Goal: Task Accomplishment & Management: Complete application form

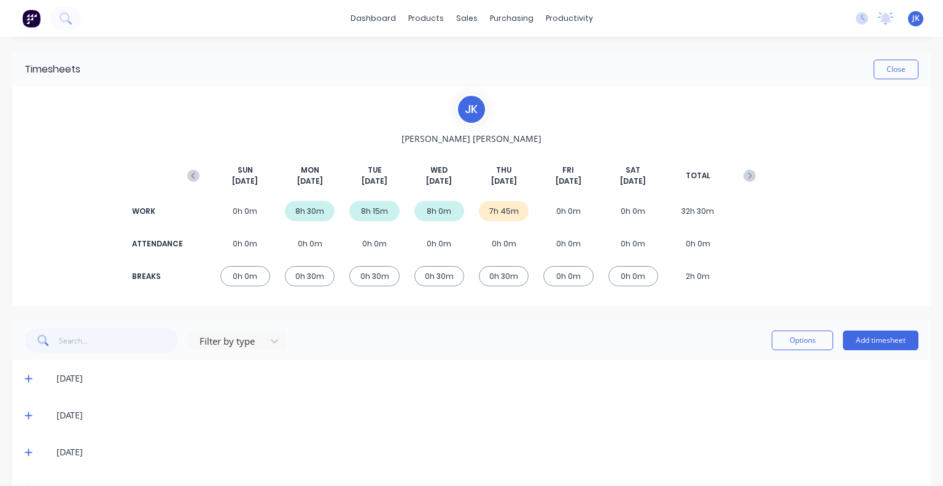
scroll to position [36, 0]
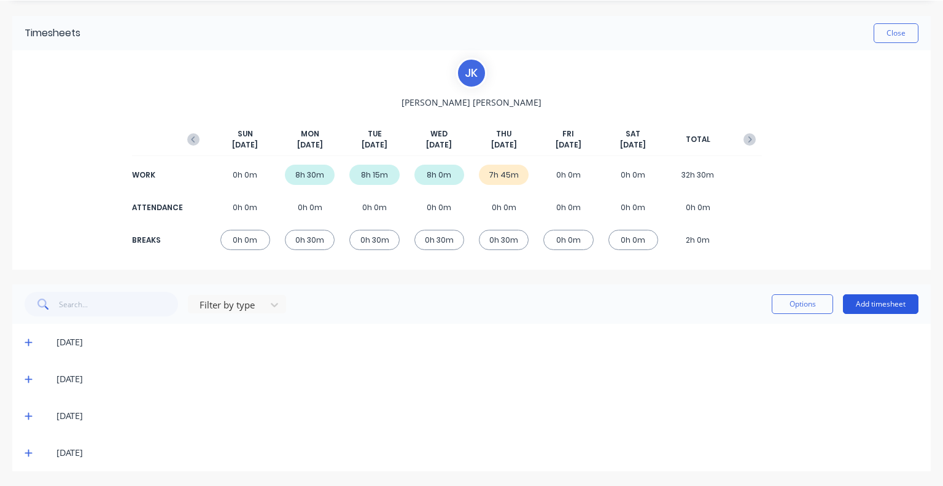
click at [850, 301] on button "Add timesheet" at bounding box center [881, 304] width 76 height 20
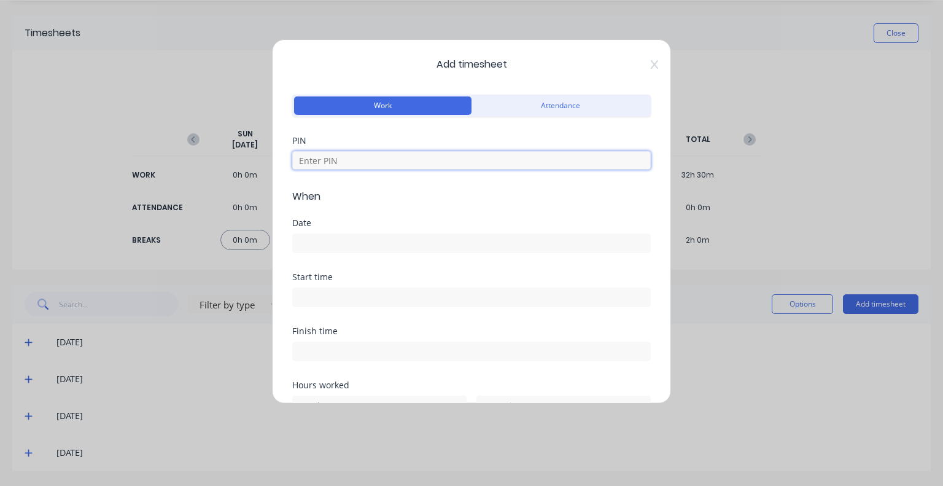
click at [397, 160] on input at bounding box center [471, 160] width 358 height 18
type input "5683"
click at [352, 254] on div "Date" at bounding box center [471, 246] width 358 height 54
click at [355, 241] on input at bounding box center [471, 243] width 357 height 18
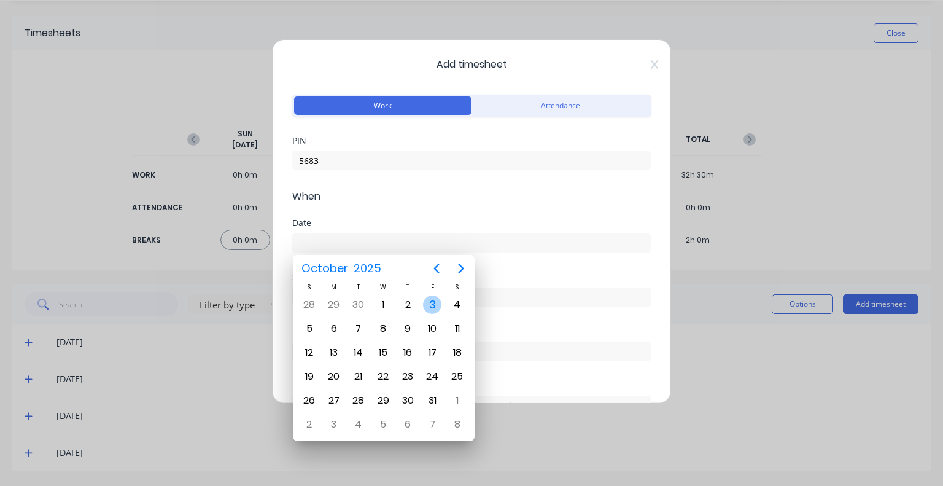
click at [435, 305] on div "3" at bounding box center [432, 304] width 18 height 18
type input "03/10/2025"
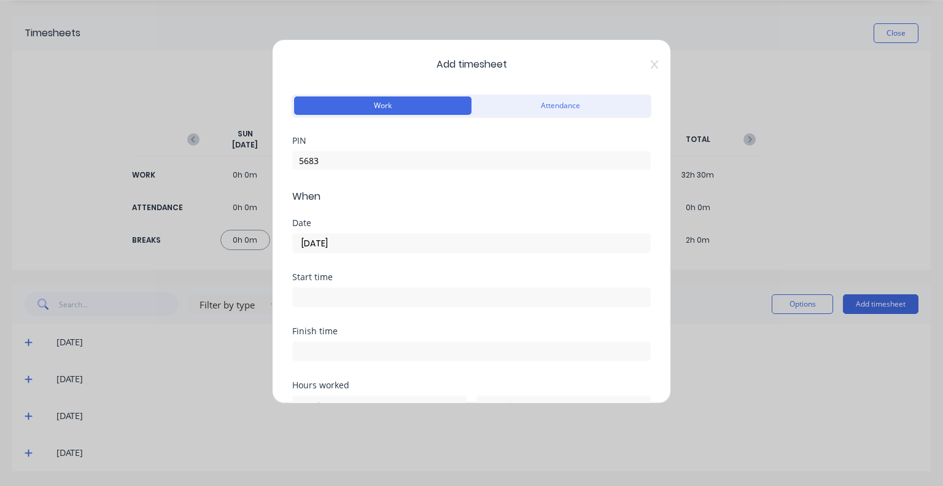
click at [406, 296] on input at bounding box center [471, 297] width 357 height 18
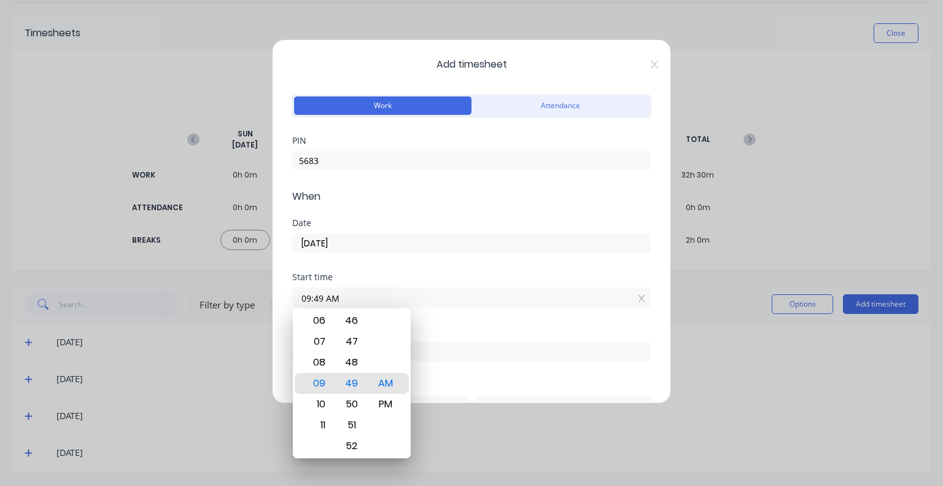
drag, startPoint x: 333, startPoint y: 299, endPoint x: 258, endPoint y: 302, distance: 75.0
click at [258, 301] on div "Add timesheet Work Attendance PIN 5683 When Date 03/10/2025 Start time 09:49 AM…" at bounding box center [471, 243] width 943 height 486
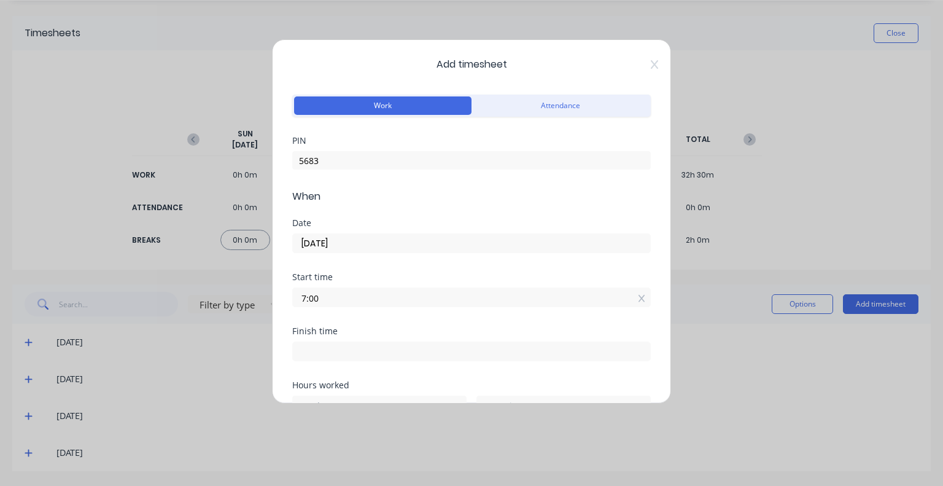
type input "07:00 AM"
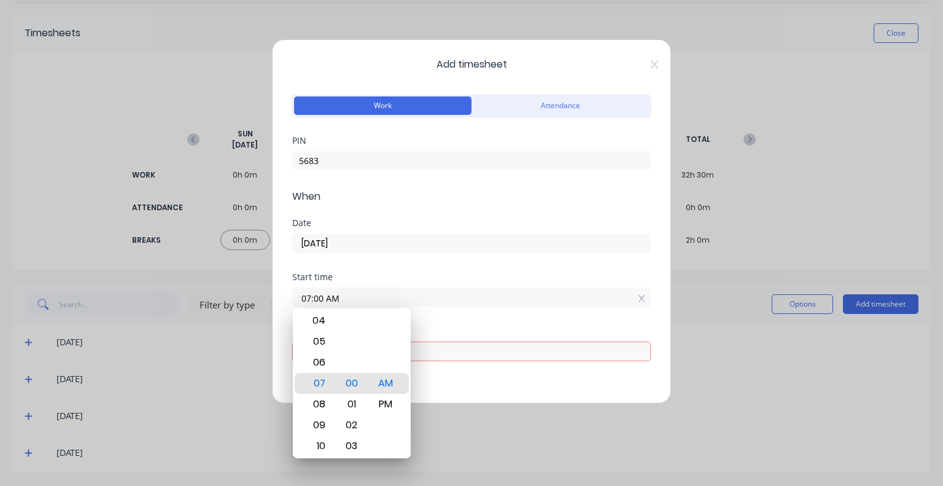
click at [454, 348] on input at bounding box center [471, 351] width 357 height 18
type input "09:49 AM"
type input "2"
type input "49"
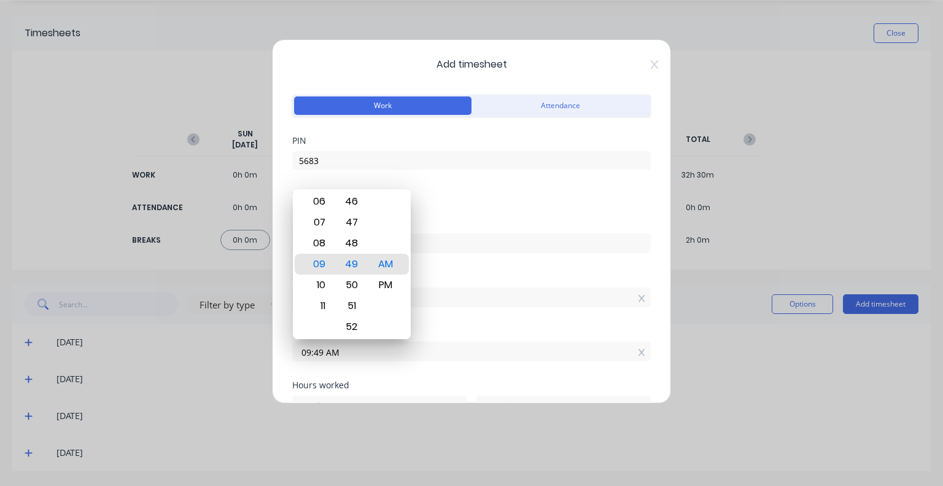
drag, startPoint x: 447, startPoint y: 348, endPoint x: 261, endPoint y: 355, distance: 186.1
click at [261, 355] on div "Add timesheet Work Attendance PIN 5683 When Date 03/10/2025 Start time 07:00 AM…" at bounding box center [471, 243] width 943 height 486
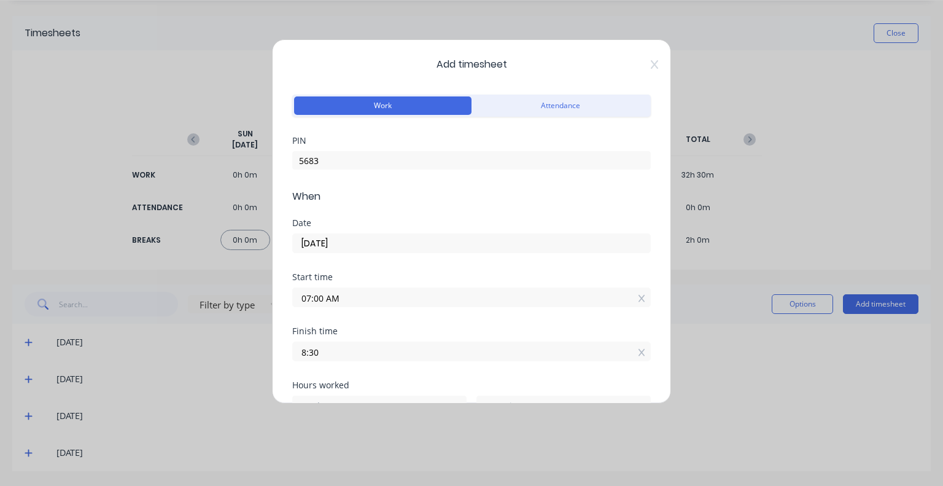
type input "08:30 AM"
type input "1"
type input "30"
click at [376, 315] on div "Start time 07:00 AM" at bounding box center [471, 300] width 358 height 54
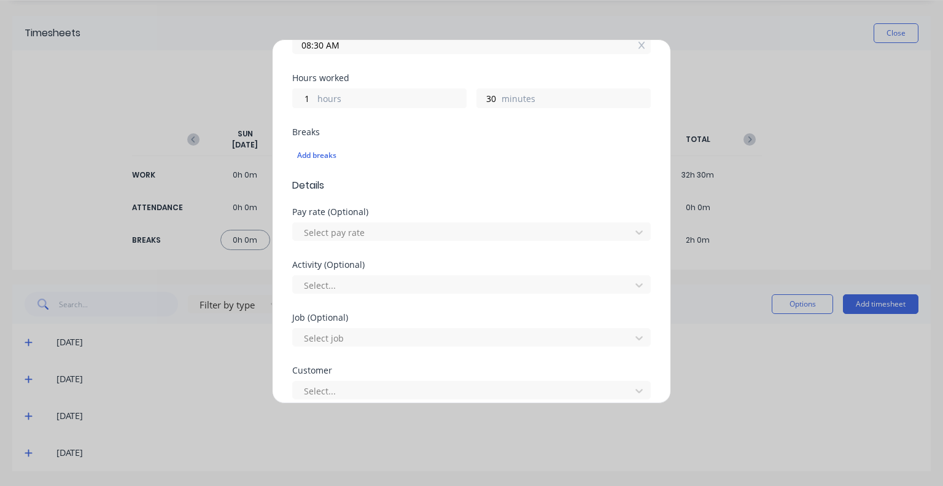
scroll to position [368, 0]
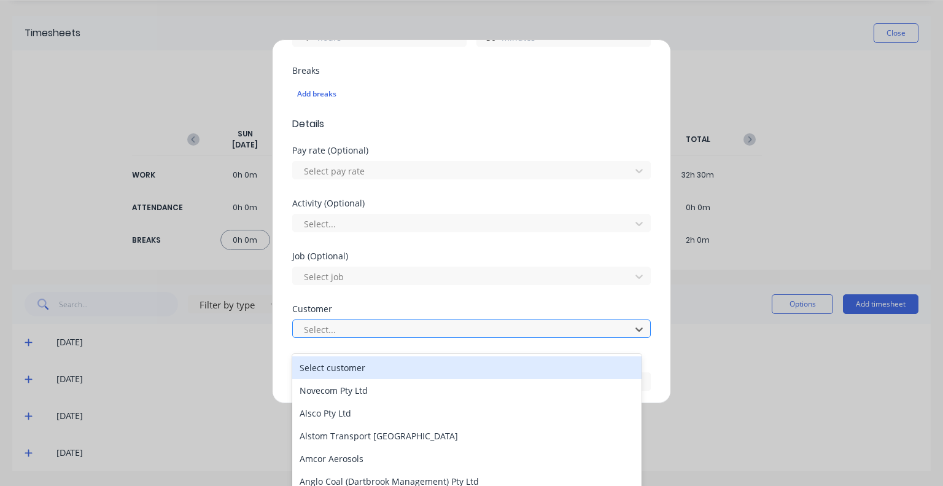
click at [354, 328] on div at bounding box center [464, 329] width 322 height 15
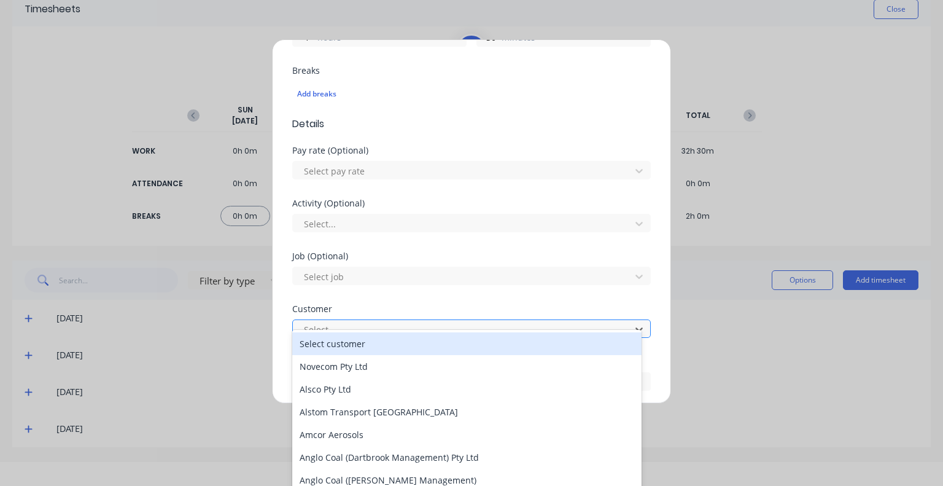
scroll to position [26, 0]
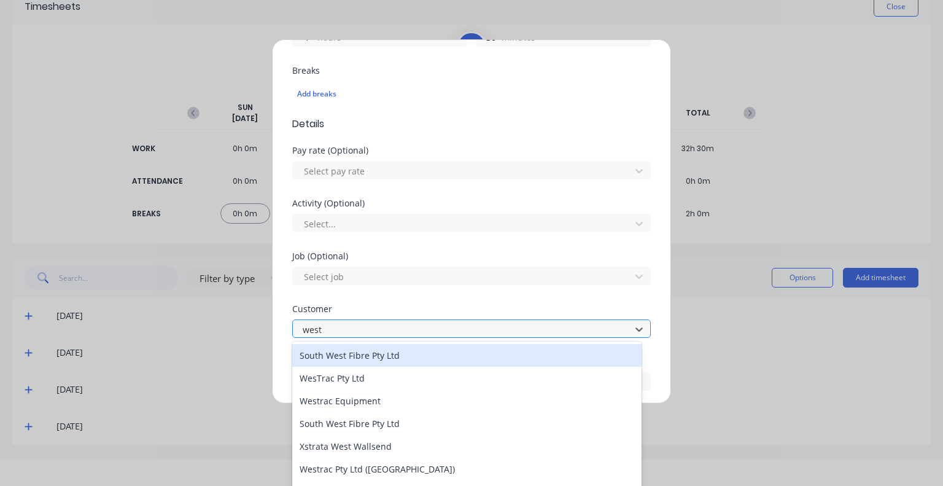
type input "westr"
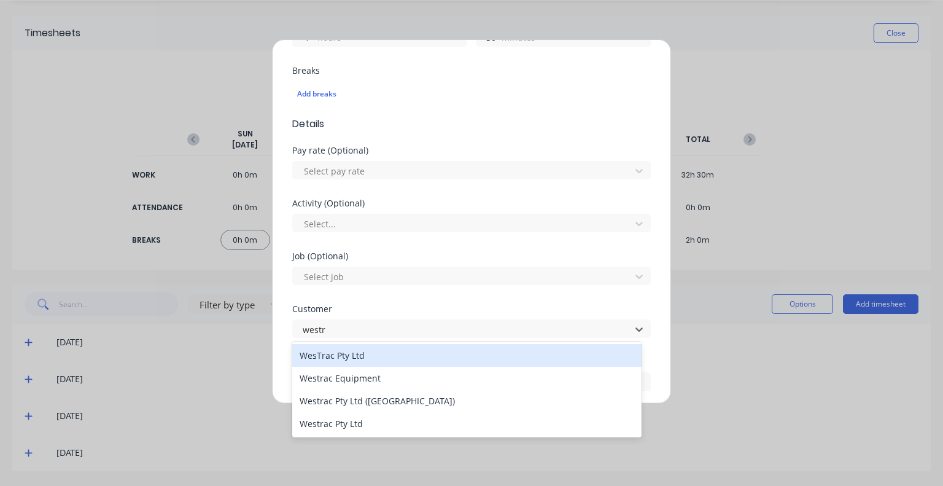
click at [357, 353] on div "WesTrac Pty Ltd" at bounding box center [466, 355] width 349 height 23
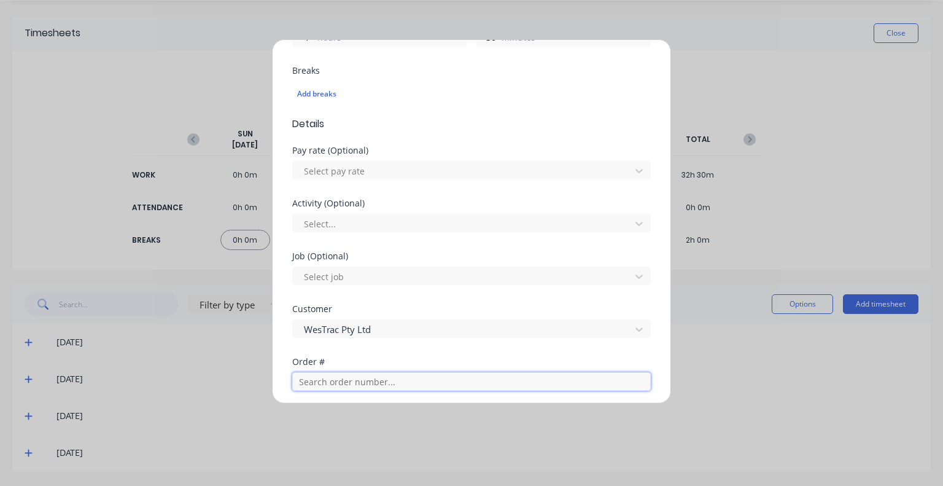
click at [355, 387] on input "text" at bounding box center [471, 381] width 358 height 18
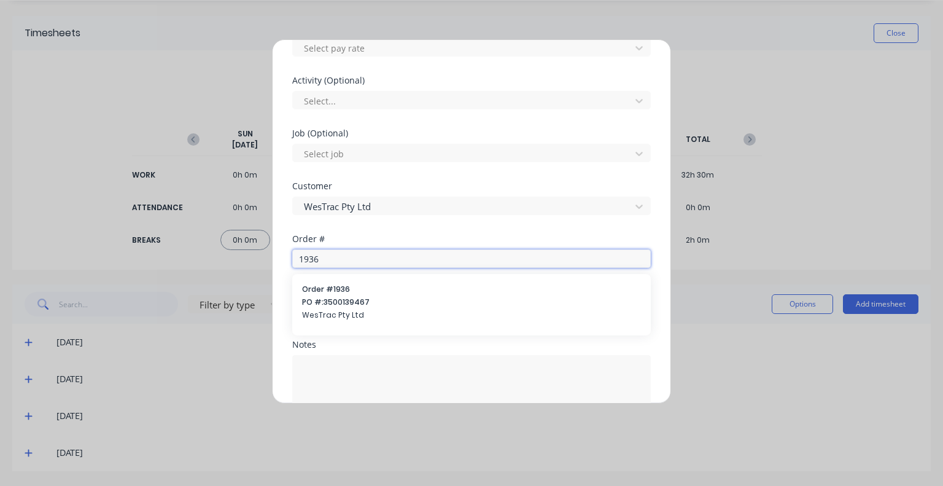
scroll to position [552, 0]
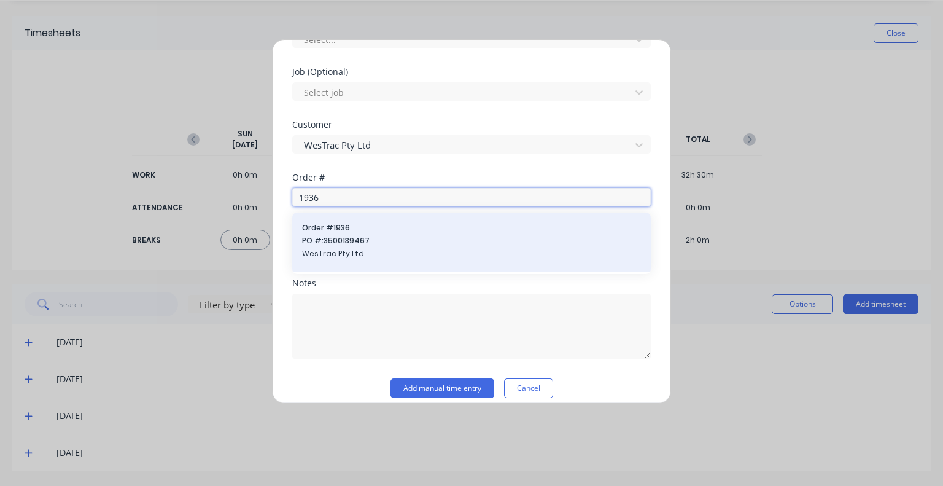
type input "1936"
click at [360, 251] on span "WesTrac Pty Ltd" at bounding box center [471, 253] width 339 height 11
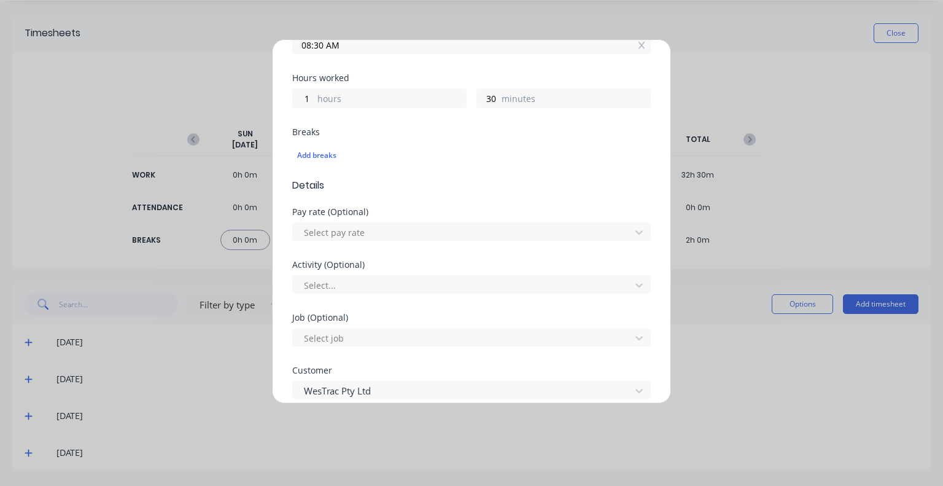
scroll to position [368, 0]
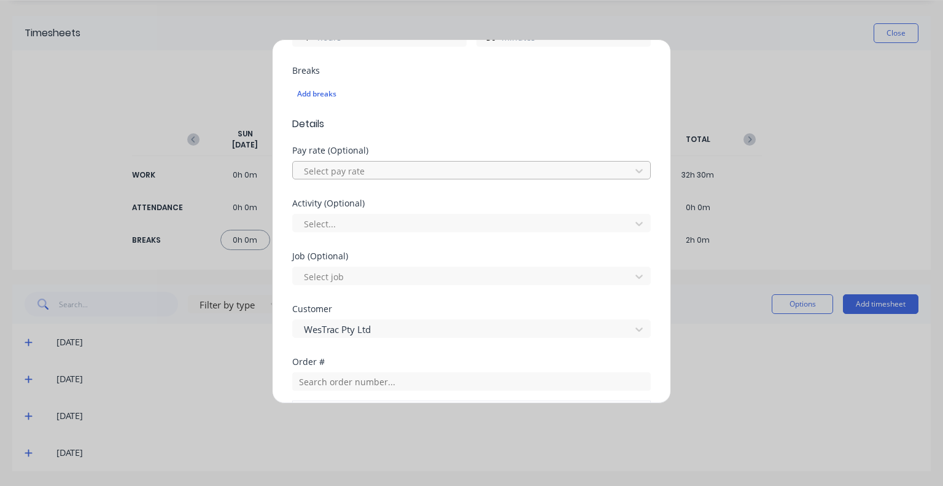
click at [379, 170] on div at bounding box center [464, 170] width 322 height 15
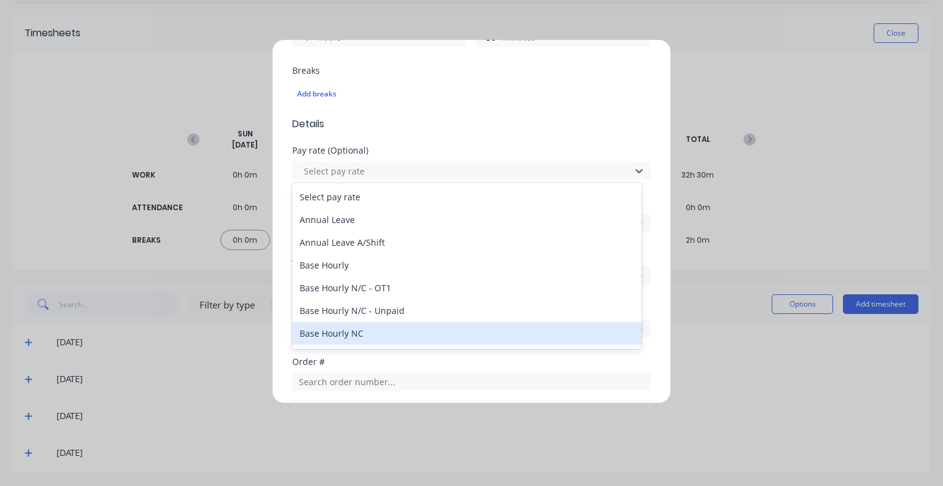
scroll to position [307, 0]
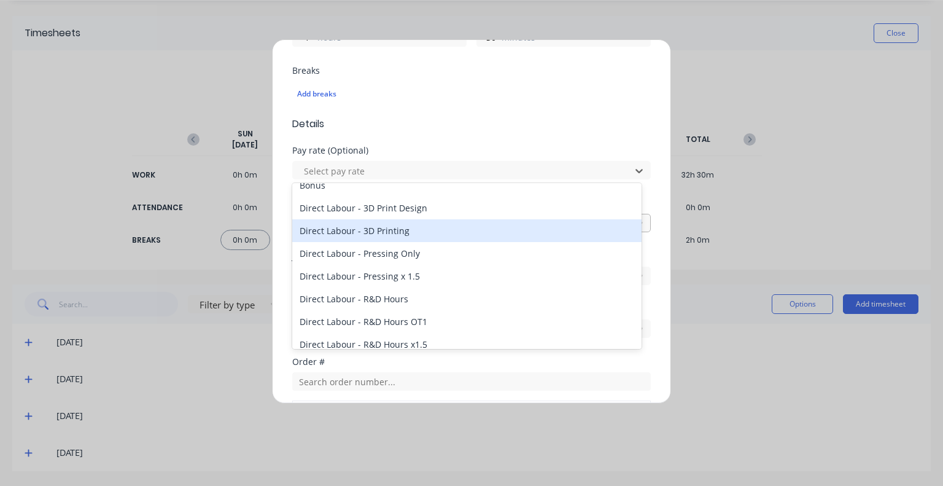
click at [381, 230] on div "Direct Labour - 3D Printing" at bounding box center [466, 230] width 349 height 23
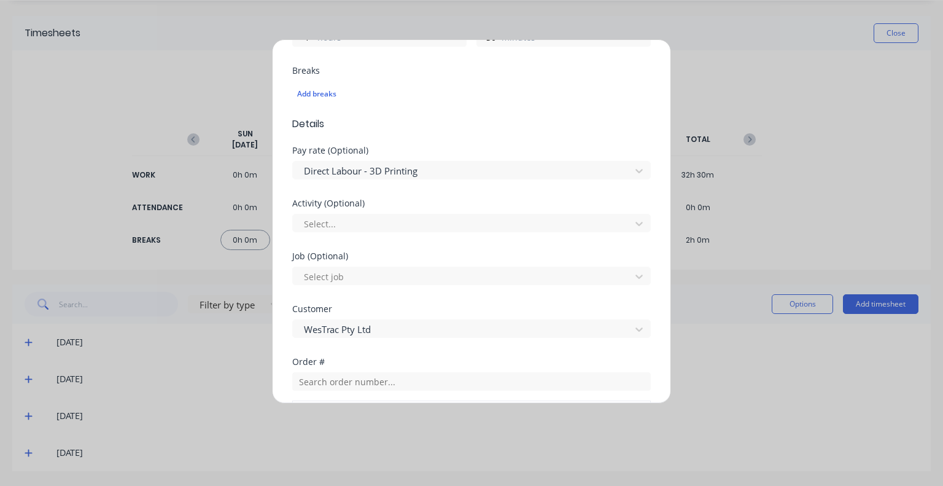
scroll to position [430, 0]
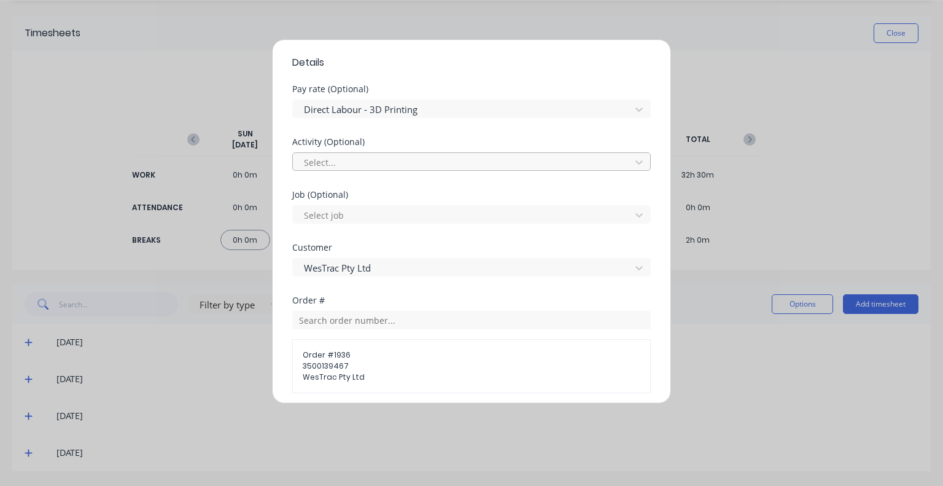
click at [374, 160] on div at bounding box center [464, 162] width 322 height 15
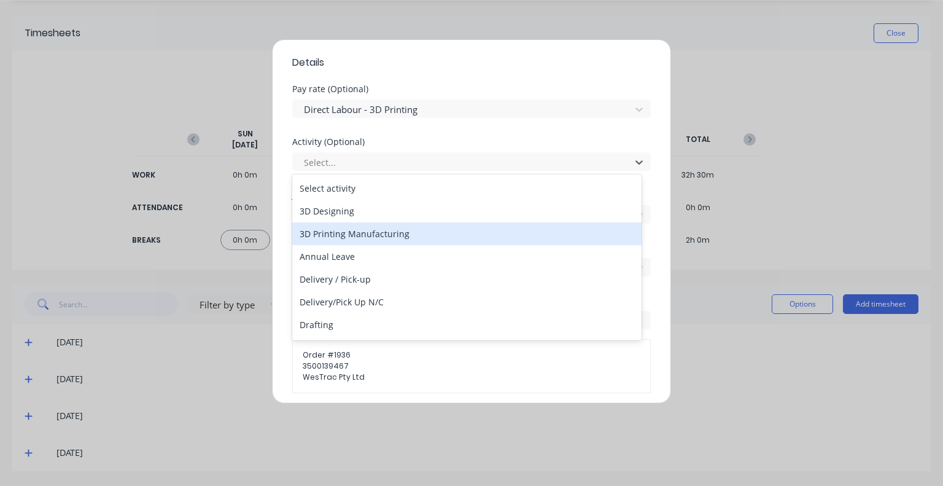
click at [361, 231] on div "3D Printing Manufacturing" at bounding box center [466, 233] width 349 height 23
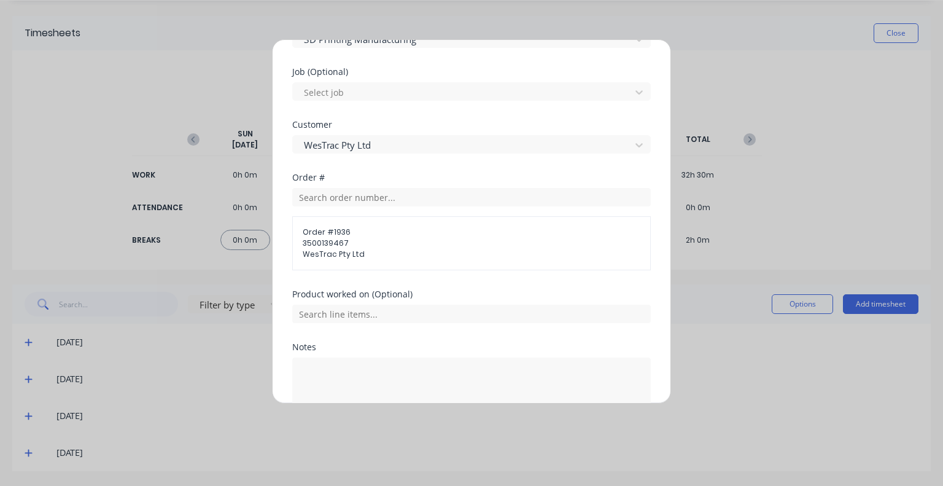
scroll to position [614, 0]
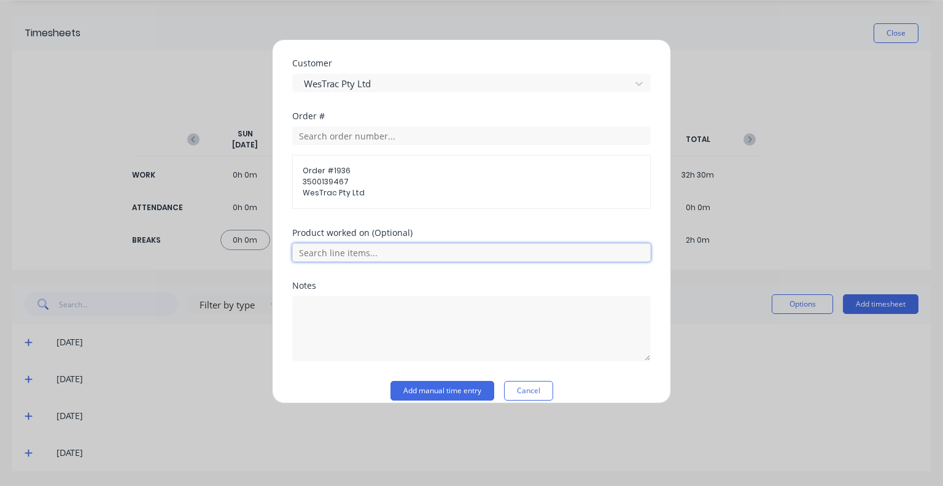
click at [363, 257] on input "text" at bounding box center [471, 252] width 358 height 18
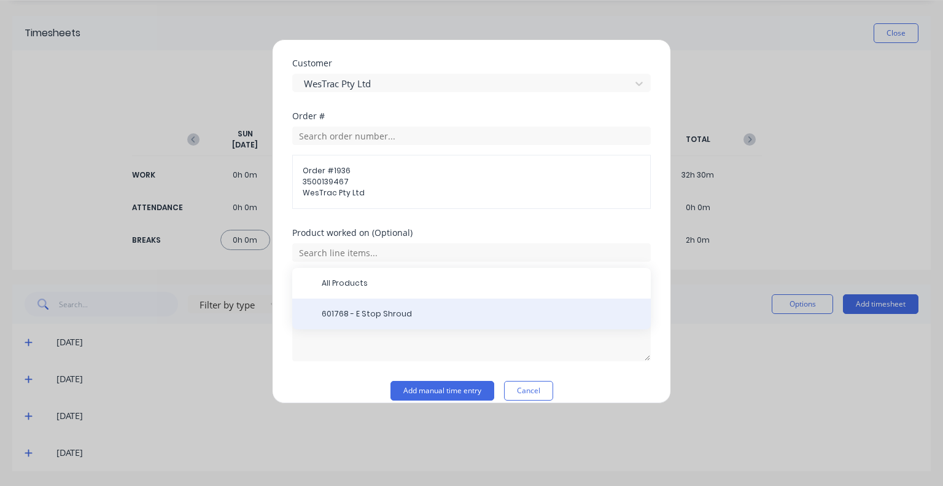
click at [370, 314] on span "601768 - E Stop Shroud" at bounding box center [481, 313] width 319 height 11
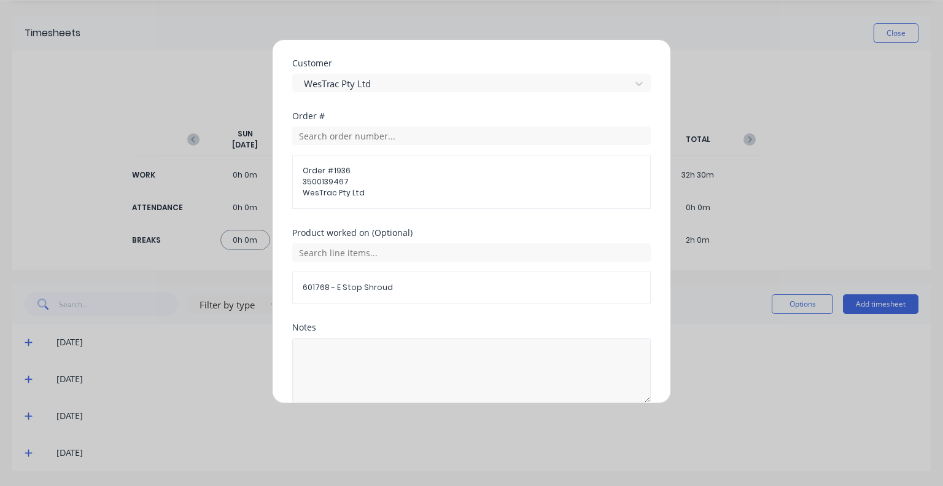
scroll to position [668, 0]
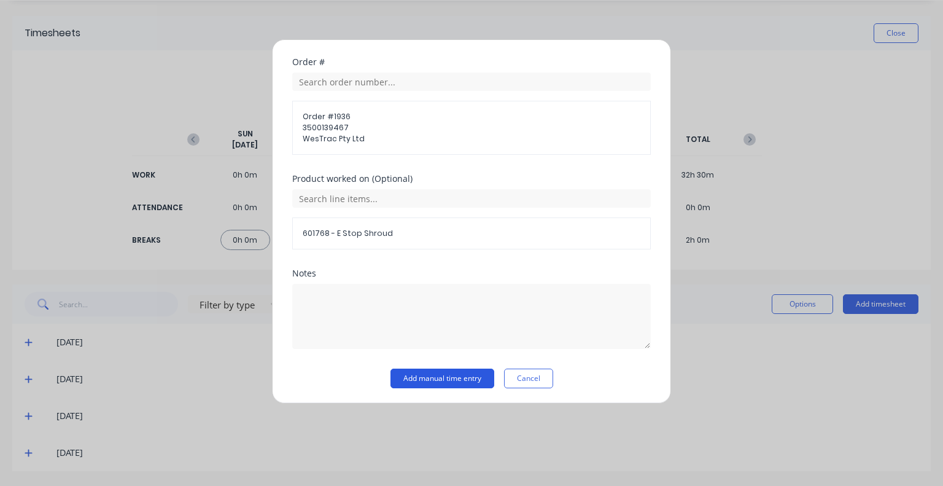
click at [459, 378] on button "Add manual time entry" at bounding box center [442, 378] width 104 height 20
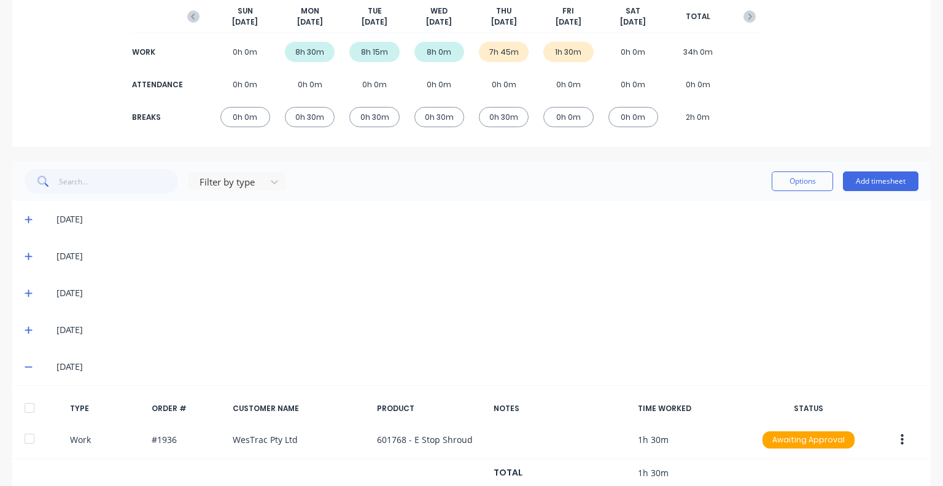
scroll to position [194, 0]
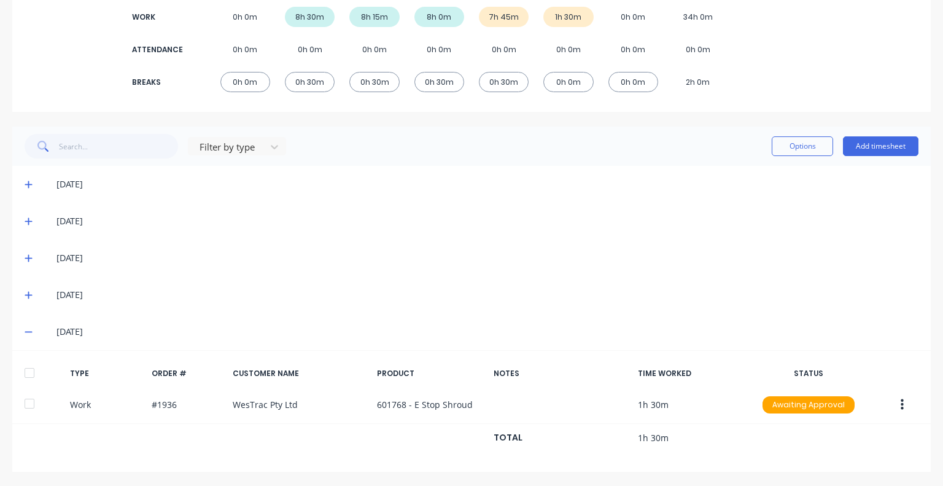
click at [25, 332] on icon at bounding box center [29, 331] width 8 height 9
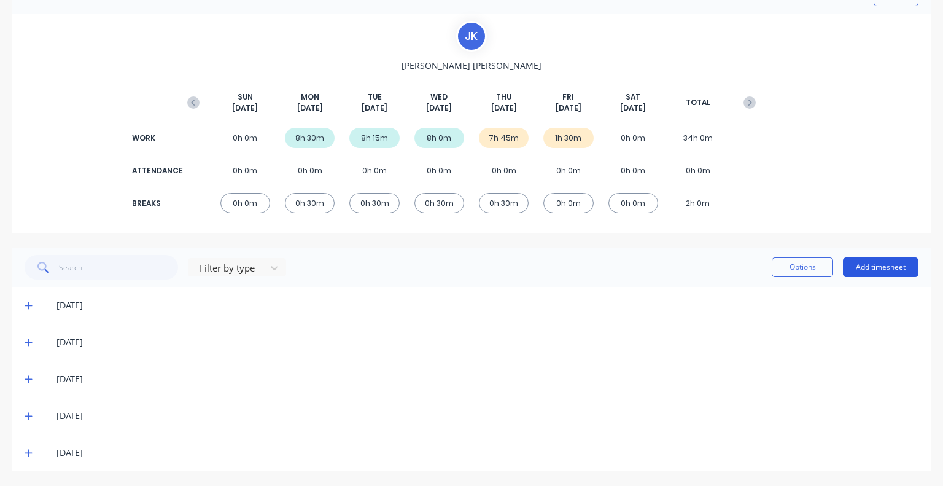
click at [882, 268] on button "Add timesheet" at bounding box center [881, 267] width 76 height 20
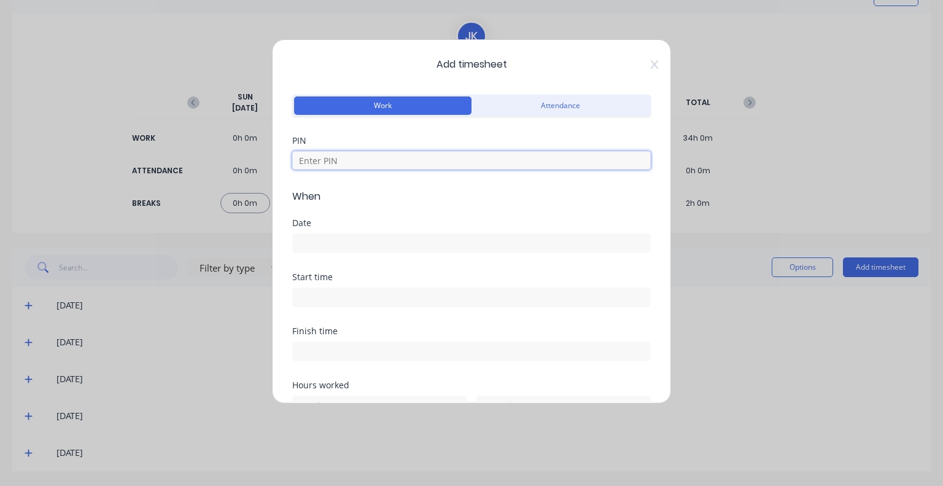
click at [446, 166] on input at bounding box center [471, 160] width 358 height 18
type input "5683"
click at [379, 237] on input at bounding box center [471, 243] width 357 height 18
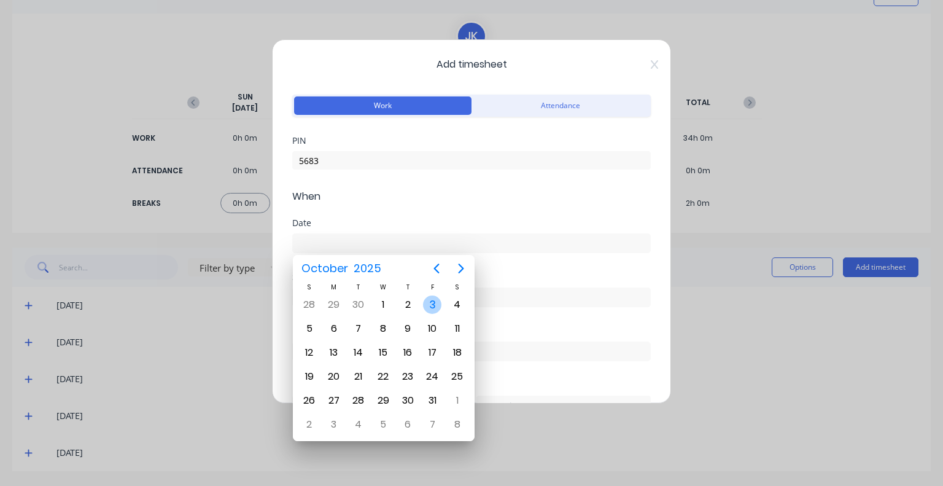
click at [430, 301] on div "3" at bounding box center [432, 304] width 18 height 18
type input "03/10/2025"
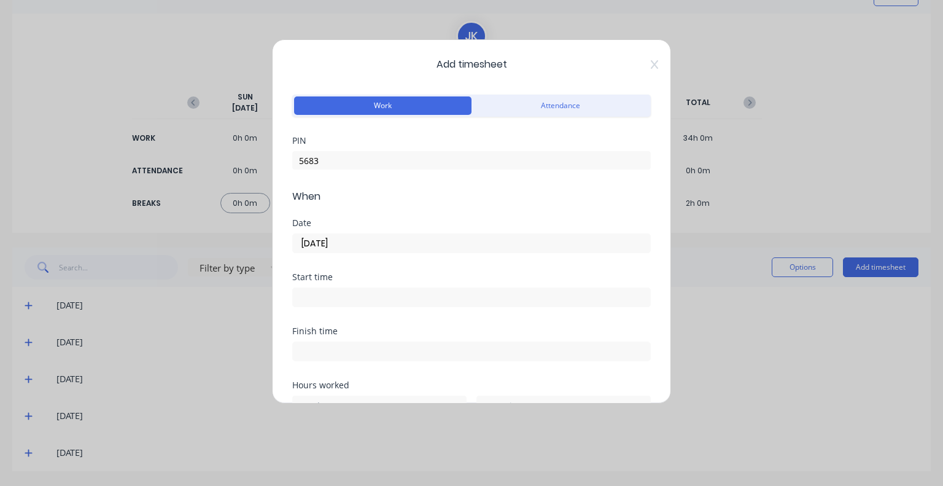
click at [356, 289] on input at bounding box center [471, 297] width 357 height 18
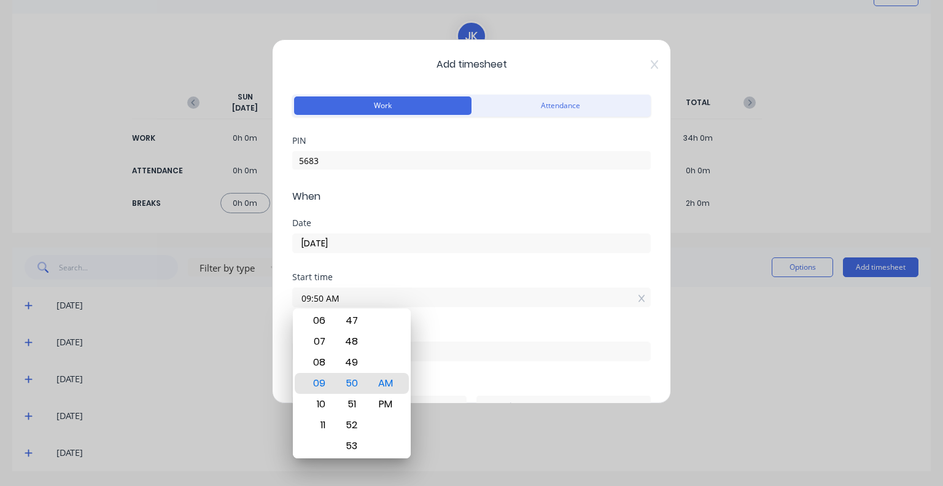
drag, startPoint x: 320, startPoint y: 297, endPoint x: 249, endPoint y: 303, distance: 71.5
click at [249, 303] on div "Add timesheet Work Attendance PIN 5683 When Date 03/10/2025 Start time 09:50 AM…" at bounding box center [471, 243] width 943 height 486
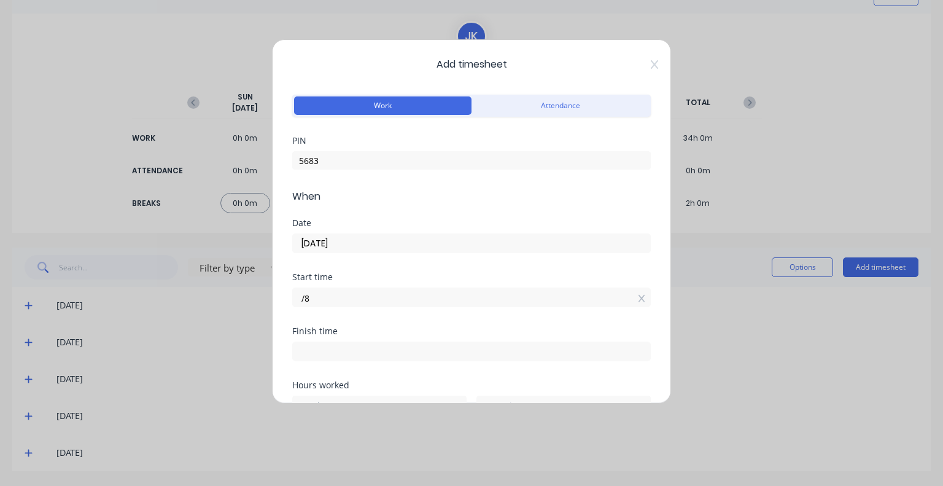
type input "/"
type input "08:30 AM"
click at [362, 327] on div "Finish time" at bounding box center [471, 331] width 358 height 9
click at [330, 355] on input at bounding box center [471, 351] width 357 height 18
type input "09:50 AM"
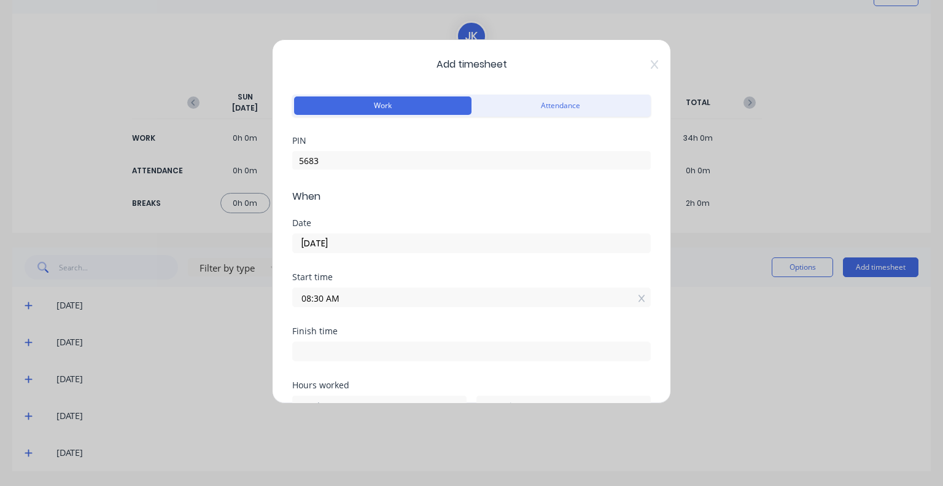
type input "1"
type input "20"
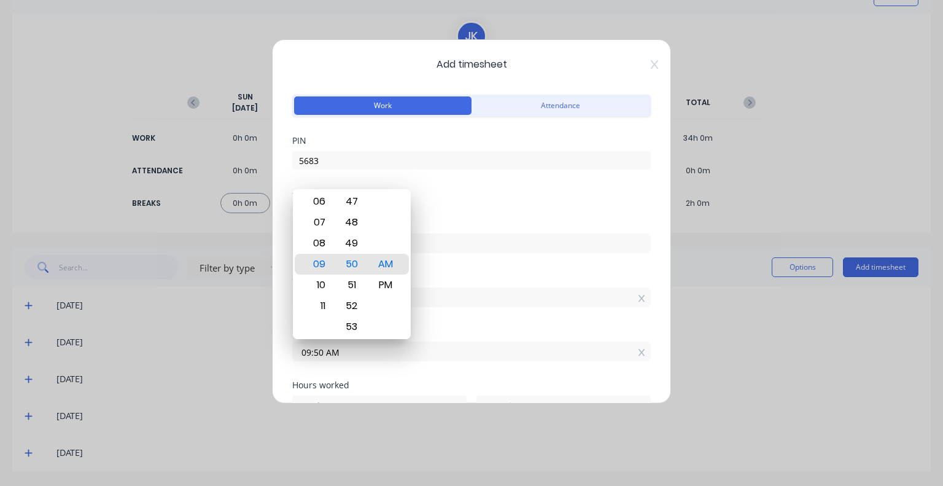
drag, startPoint x: 333, startPoint y: 351, endPoint x: 270, endPoint y: 357, distance: 63.6
click at [270, 357] on div "Add timesheet Work Attendance PIN 5683 When Date 03/10/2025 Start time 08:30 AM…" at bounding box center [471, 243] width 943 height 486
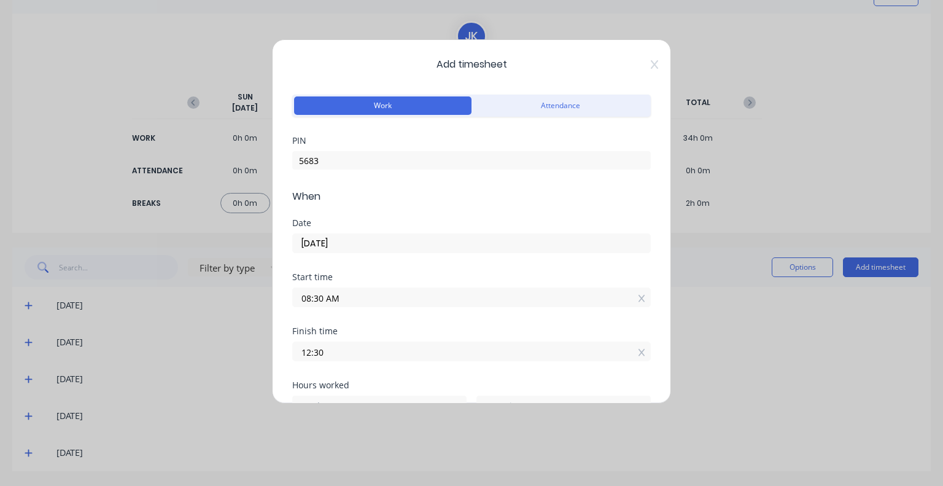
type input "12:30 PM"
type input "4"
type input "0"
click at [386, 317] on div "Start time 08:30 AM" at bounding box center [471, 300] width 358 height 54
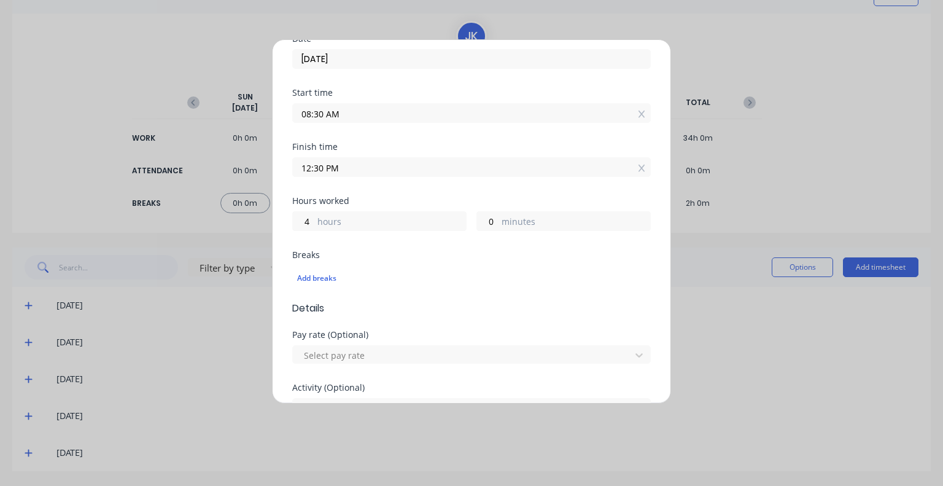
scroll to position [246, 0]
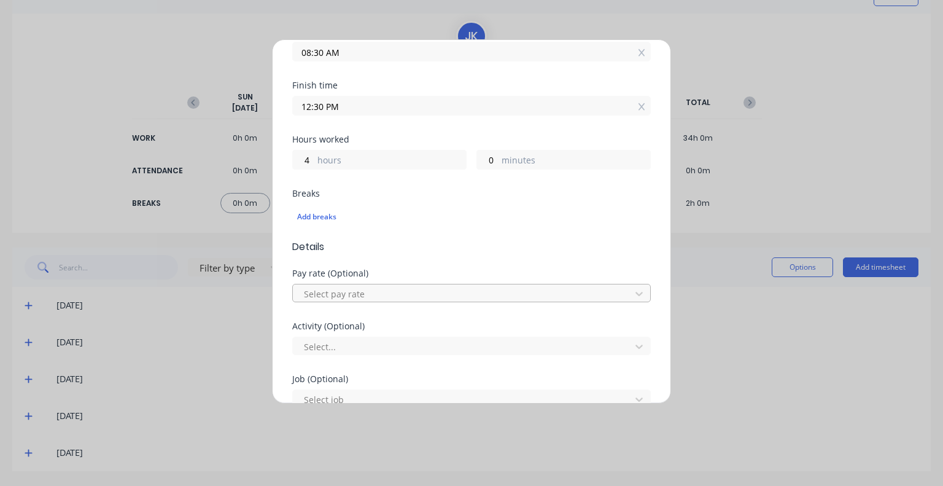
click at [423, 293] on div at bounding box center [464, 293] width 322 height 15
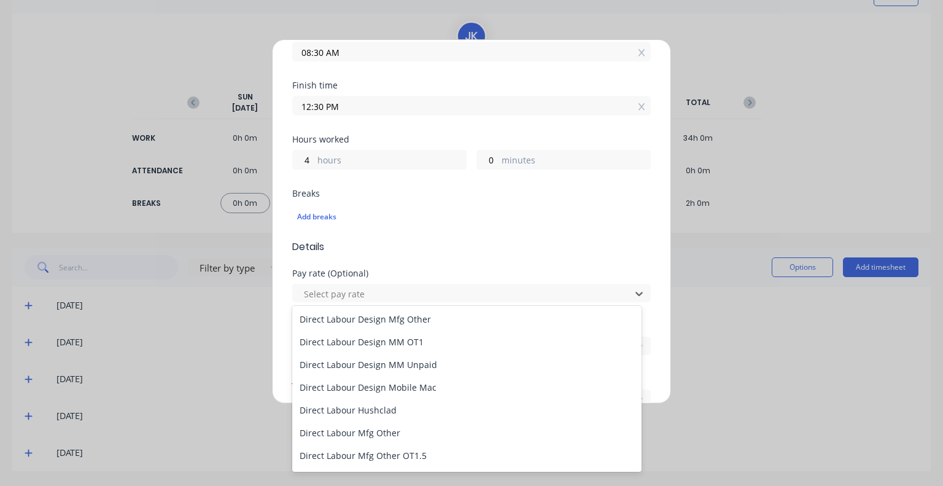
scroll to position [552, 0]
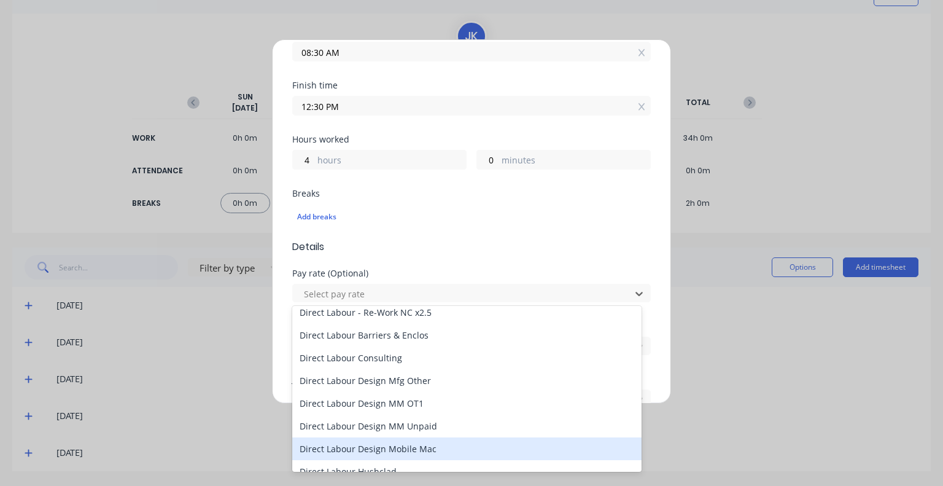
click at [388, 446] on div "Direct Labour Design Mobile Mac" at bounding box center [466, 448] width 349 height 23
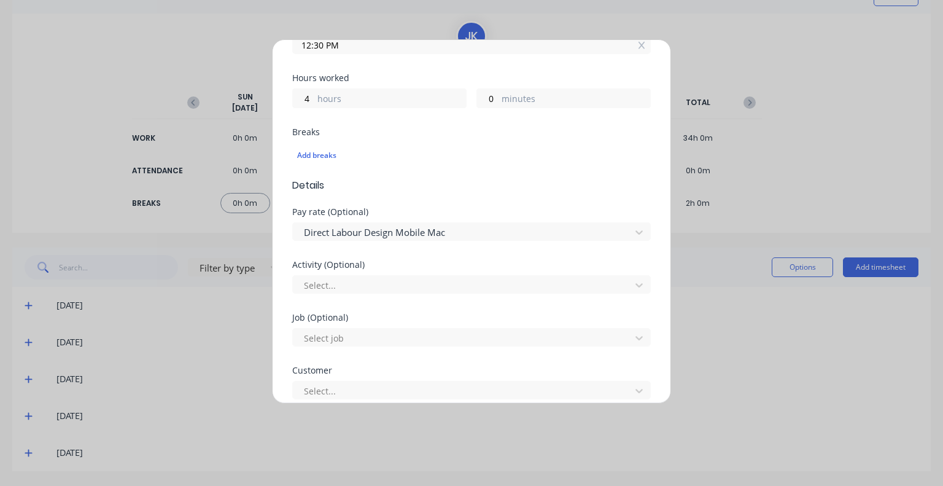
scroll to position [368, 0]
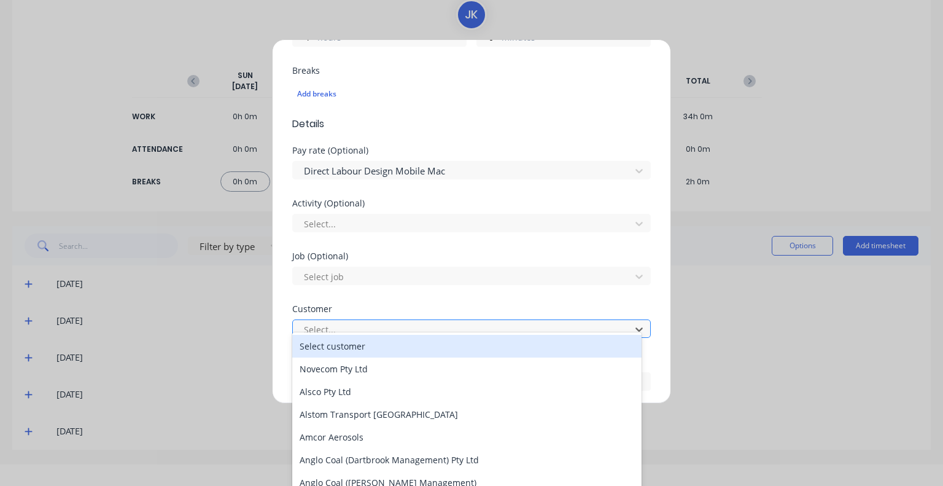
click at [373, 323] on div at bounding box center [464, 329] width 322 height 15
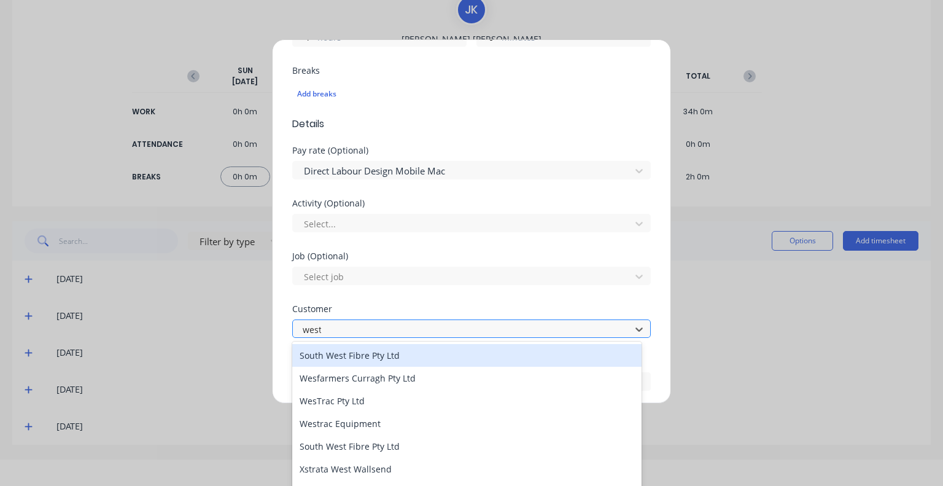
type input "westr"
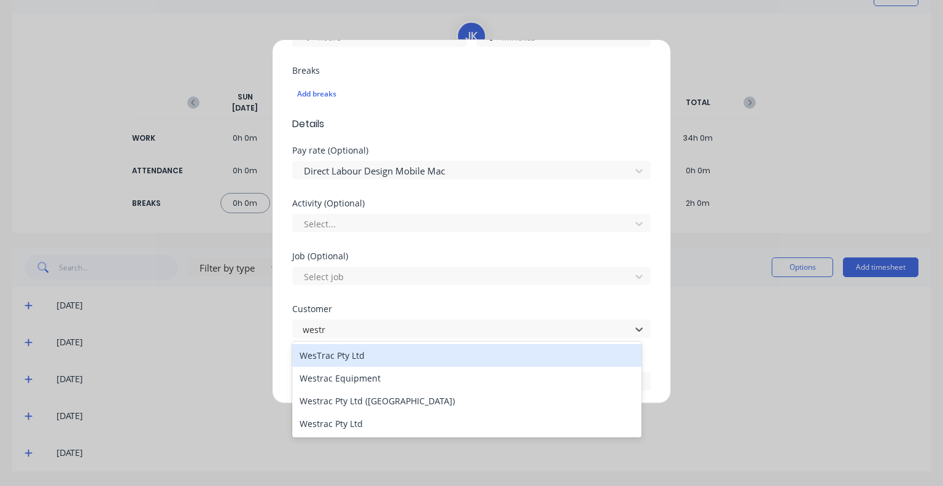
click at [373, 357] on div "WesTrac Pty Ltd" at bounding box center [466, 355] width 349 height 23
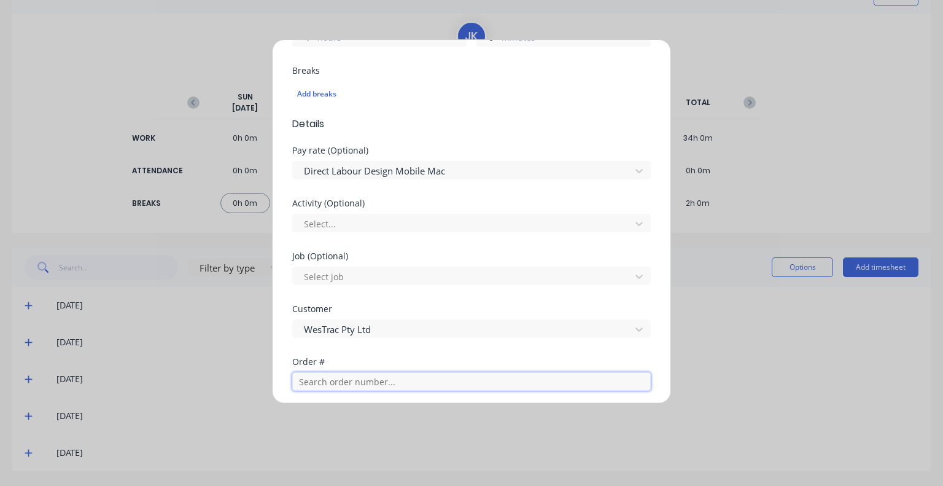
click at [368, 373] on input "text" at bounding box center [471, 381] width 358 height 18
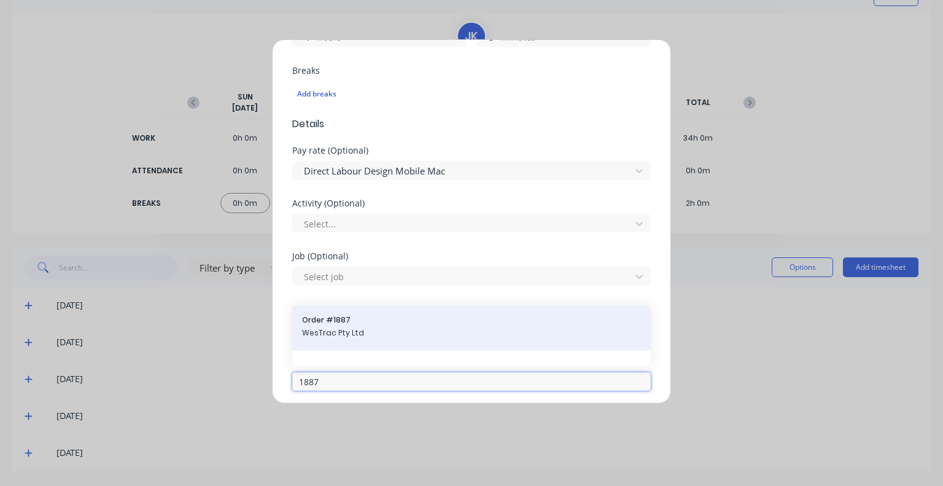
type input "1887"
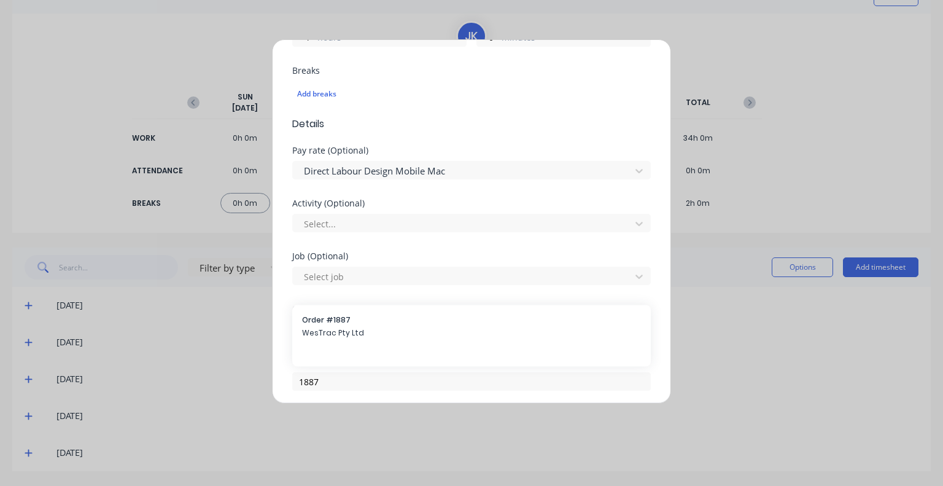
click at [377, 325] on div "Order # 1887 WesTrac Pty Ltd" at bounding box center [471, 327] width 339 height 26
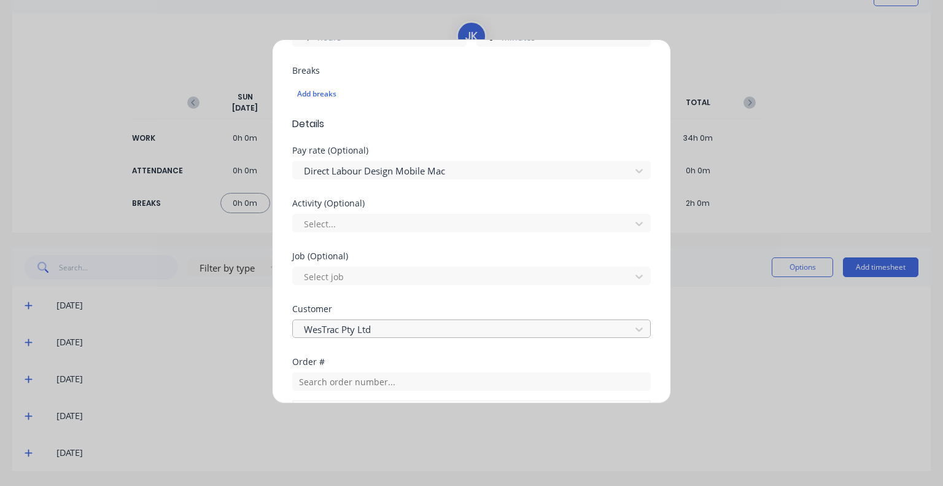
scroll to position [491, 0]
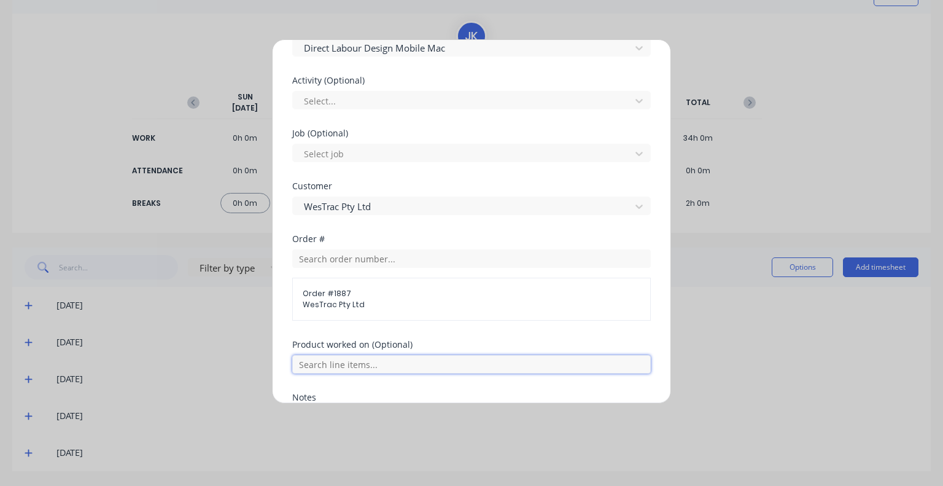
click at [381, 364] on input "text" at bounding box center [471, 364] width 358 height 18
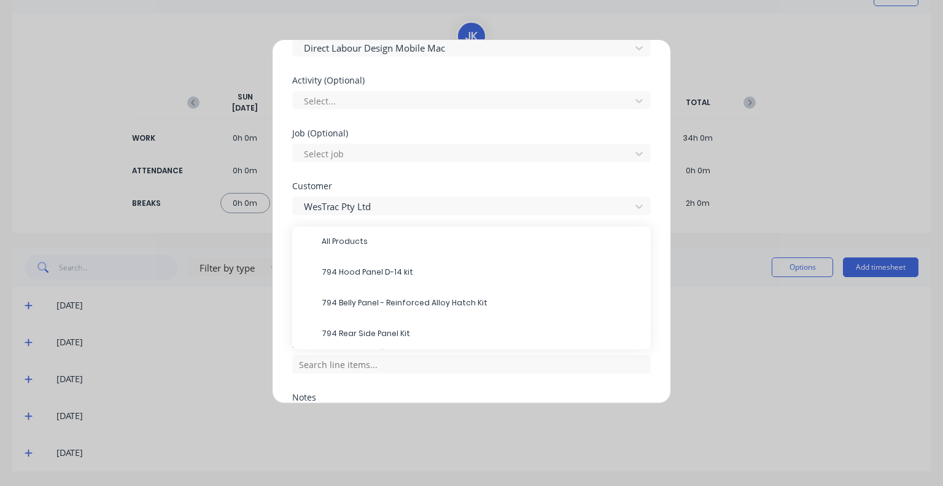
drag, startPoint x: 380, startPoint y: 333, endPoint x: 350, endPoint y: 332, distance: 30.1
click at [350, 332] on span "794 Rear Side Panel Kit" at bounding box center [481, 333] width 319 height 11
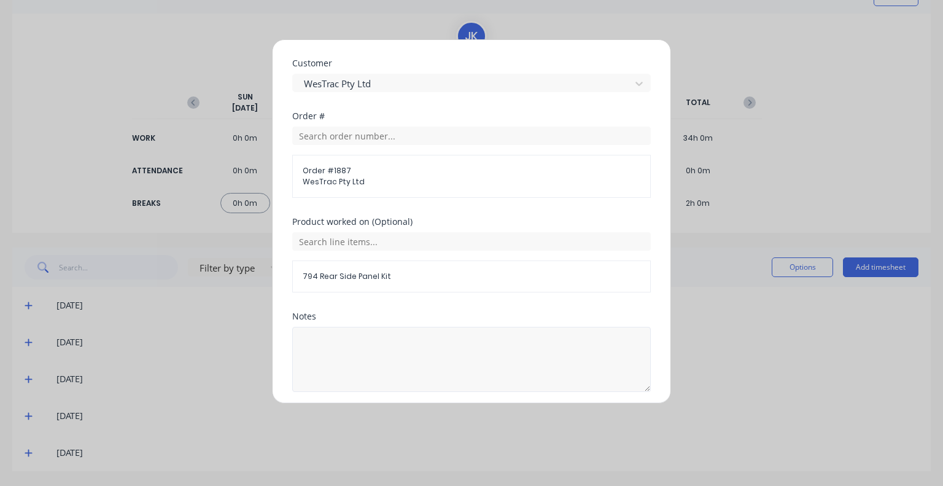
scroll to position [657, 0]
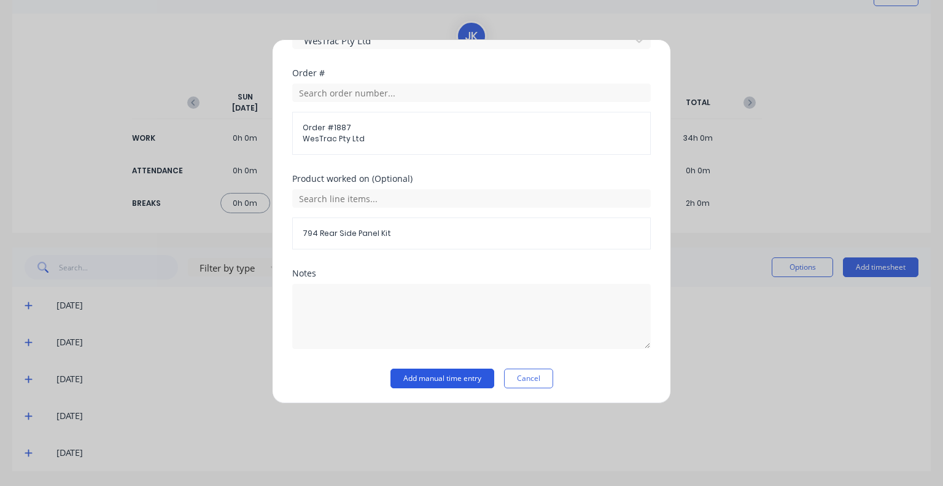
click at [446, 373] on button "Add manual time entry" at bounding box center [442, 378] width 104 height 20
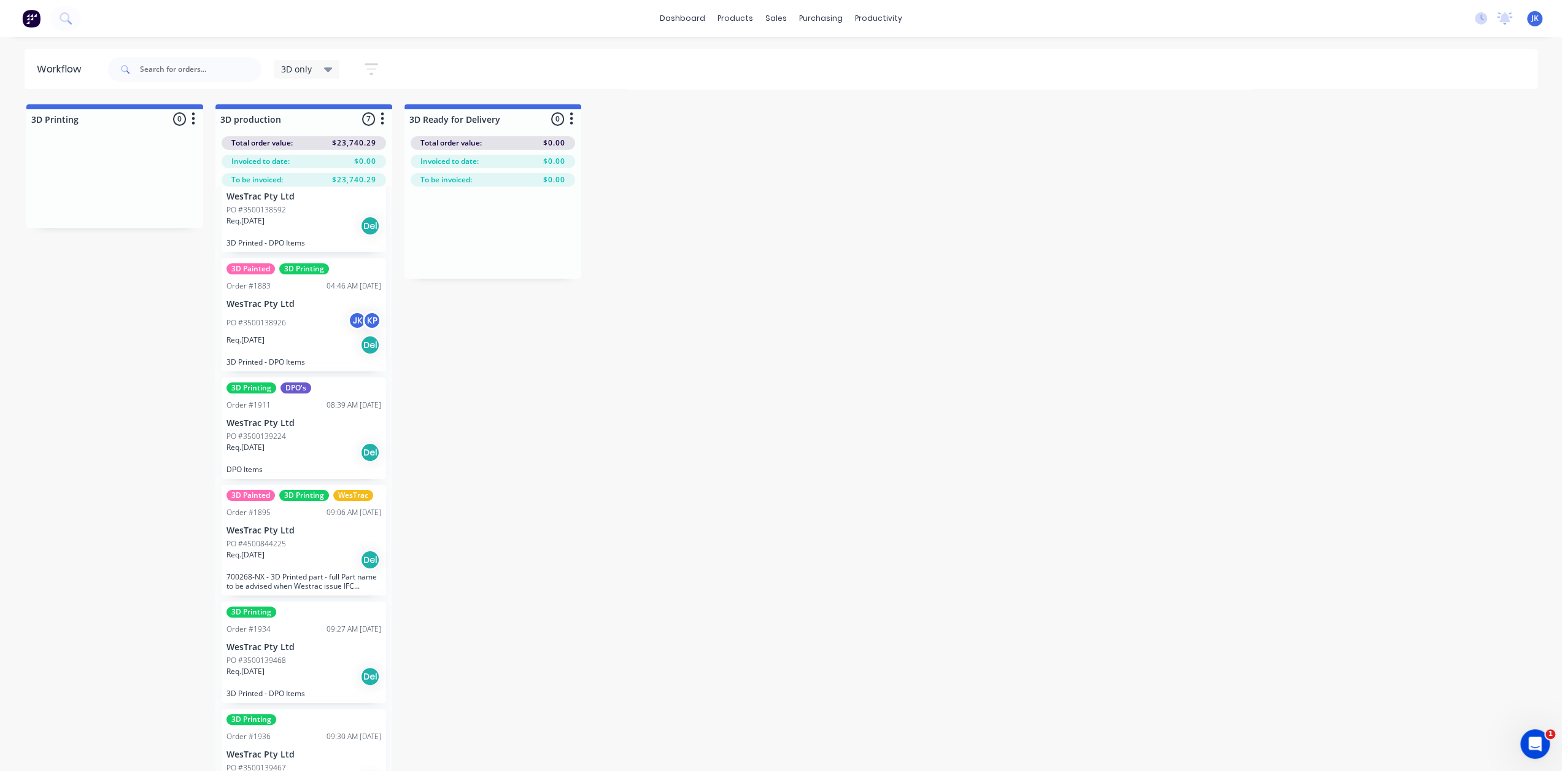
scroll to position [48, 0]
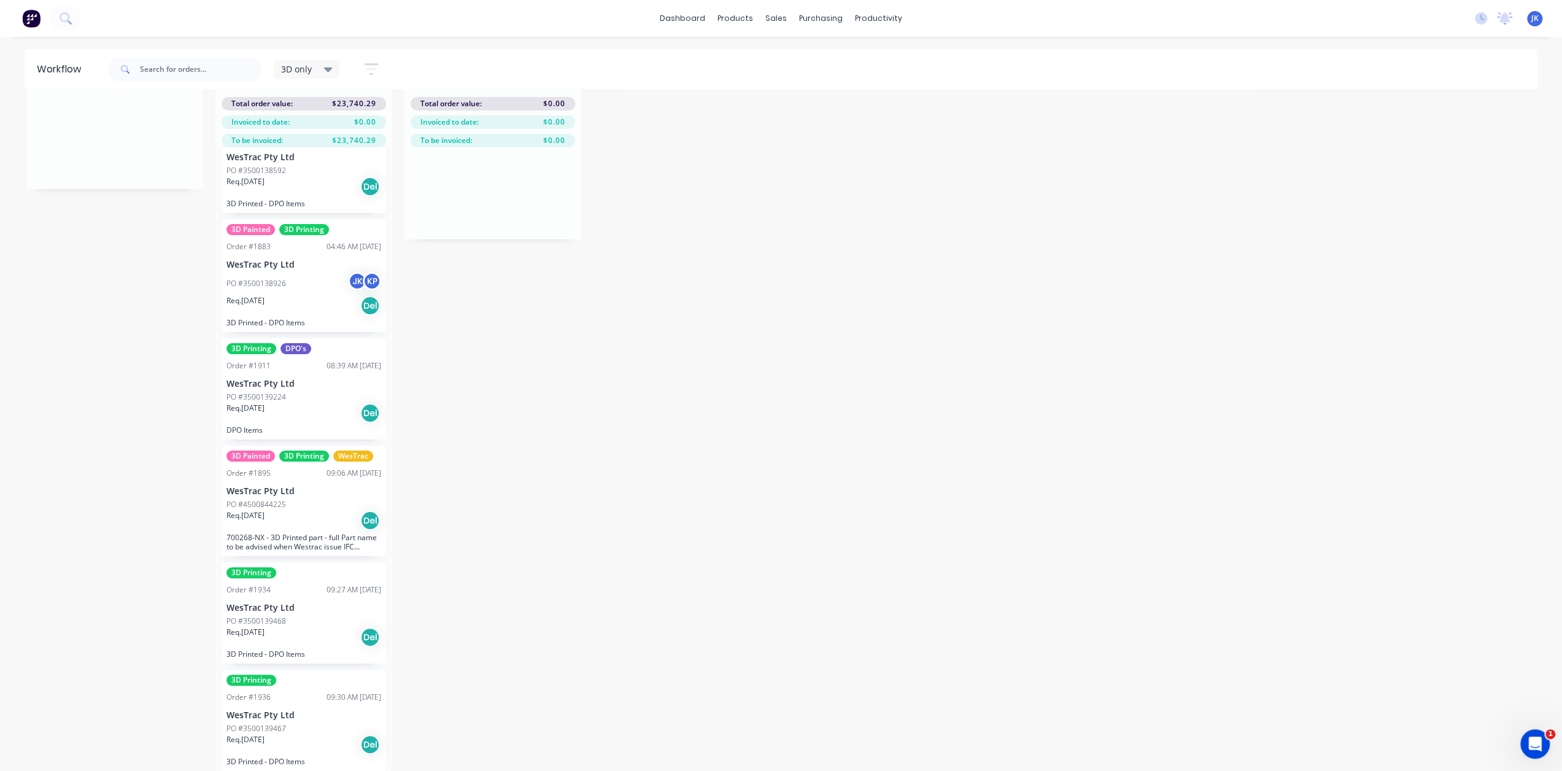
click at [301, 692] on div "Order #1936 09:30 AM 30/09/25" at bounding box center [304, 697] width 155 height 11
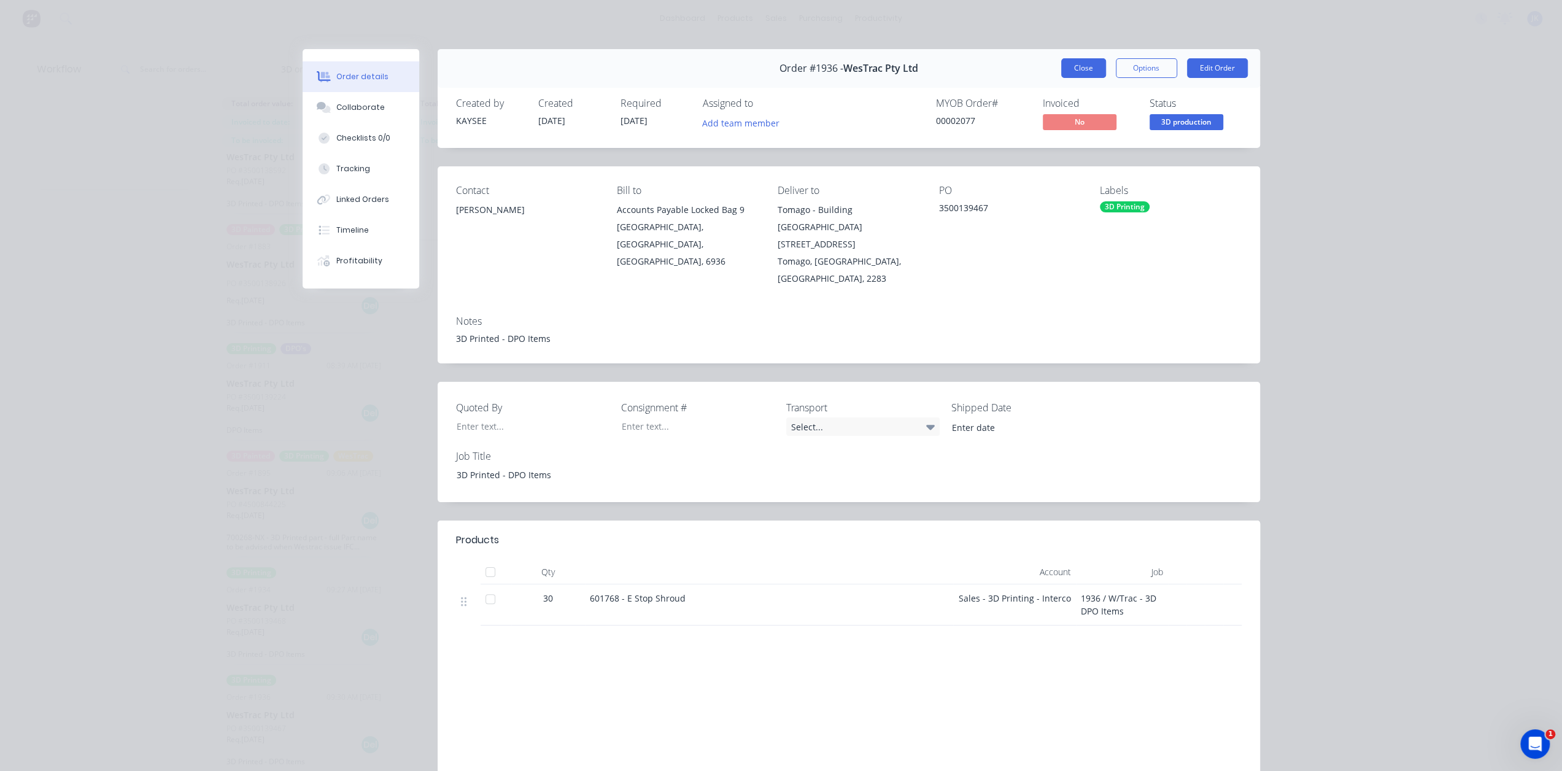
click at [1083, 69] on button "Close" at bounding box center [1083, 68] width 45 height 20
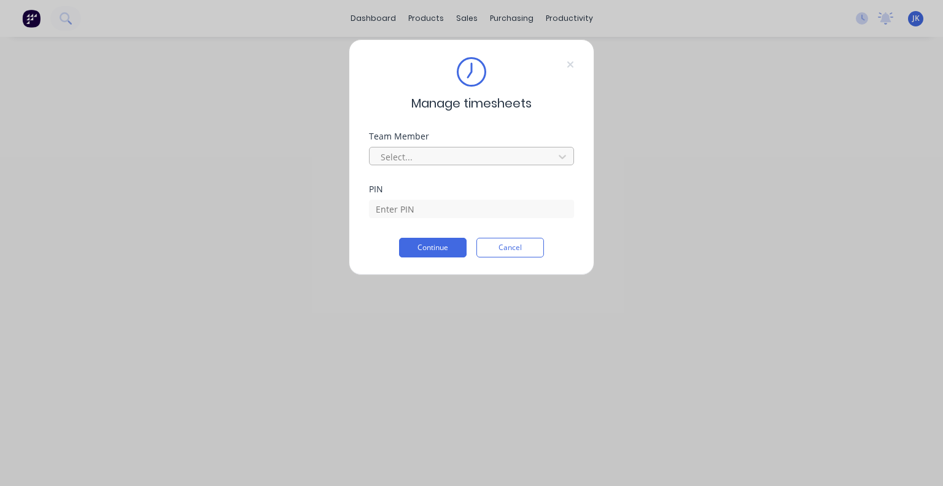
click at [493, 149] on div at bounding box center [463, 156] width 168 height 15
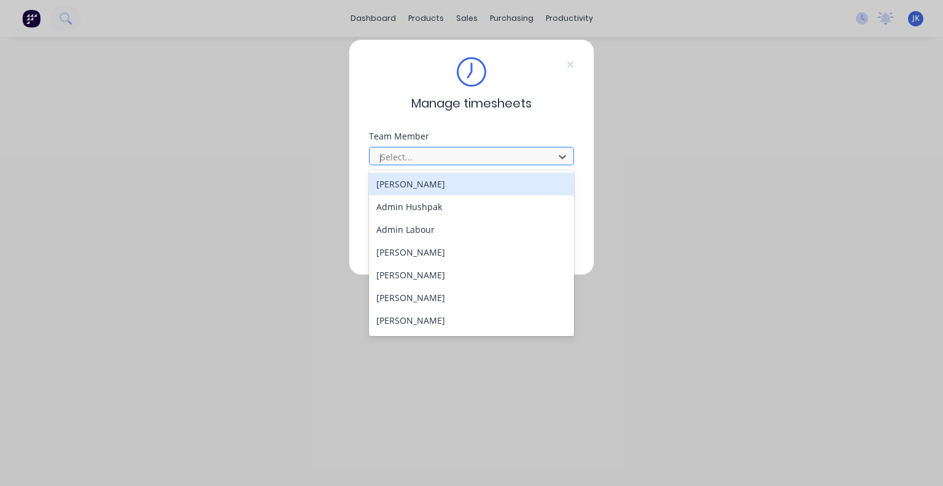
type input "ju"
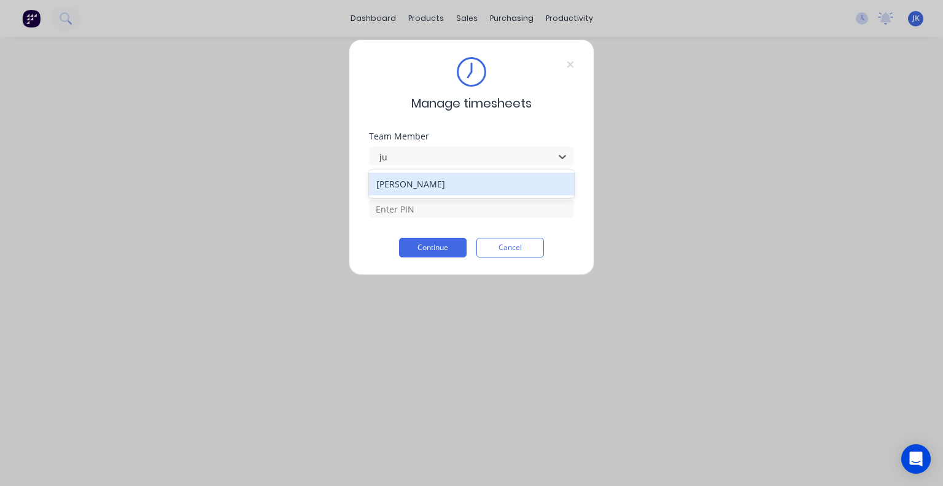
click at [470, 185] on div "[PERSON_NAME]" at bounding box center [471, 183] width 205 height 23
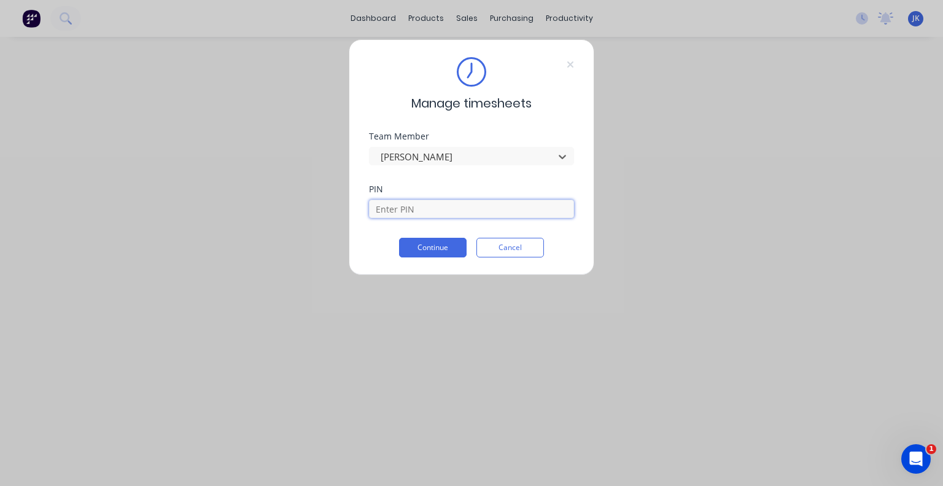
click at [438, 206] on input at bounding box center [471, 209] width 205 height 18
type input "5683"
click at [437, 254] on button "Continue" at bounding box center [433, 248] width 68 height 20
